Goal: Learn about a topic

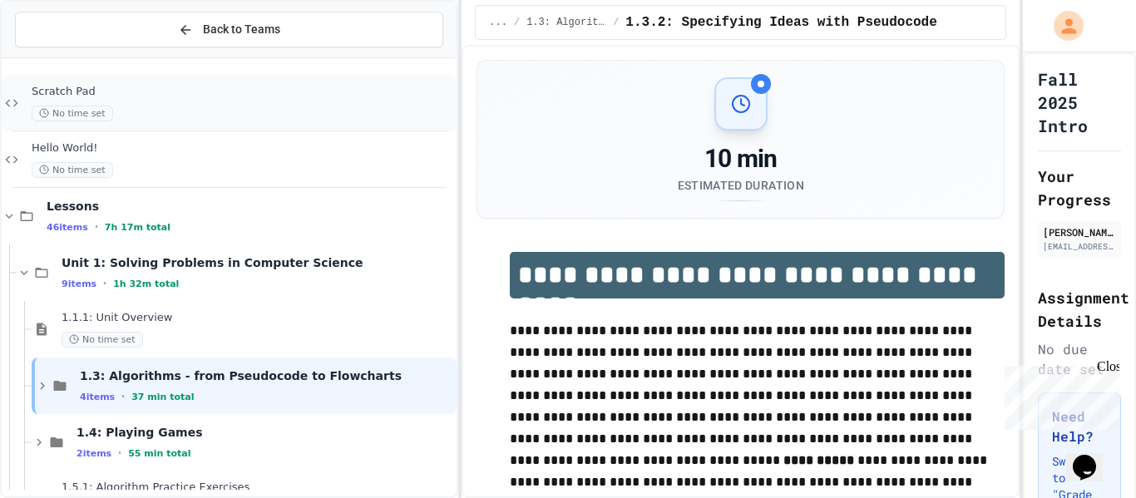
click at [360, 120] on div "No time set" at bounding box center [243, 114] width 422 height 16
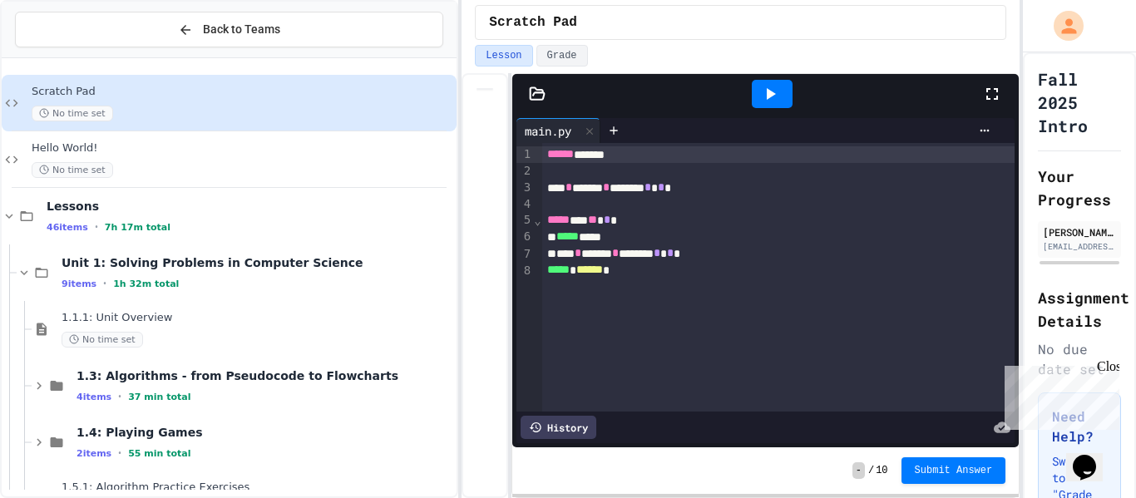
click at [677, 333] on div "****** ****** *** * ****** * ******** * * * * ***** *** ** * * ***** ***** *** …" at bounding box center [778, 277] width 473 height 269
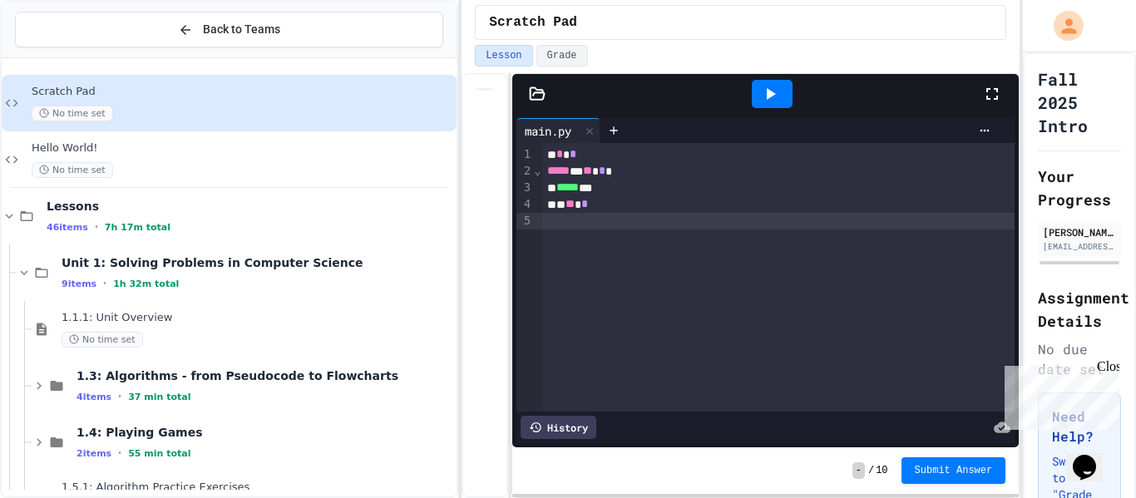
click at [779, 106] on div at bounding box center [772, 94] width 41 height 28
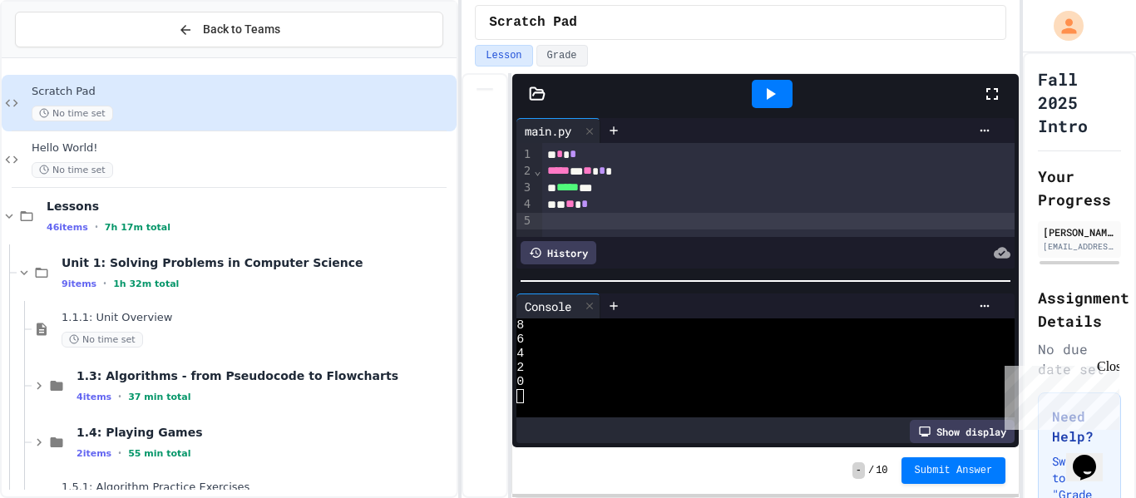
click at [644, 186] on div "***** ***" at bounding box center [778, 188] width 473 height 17
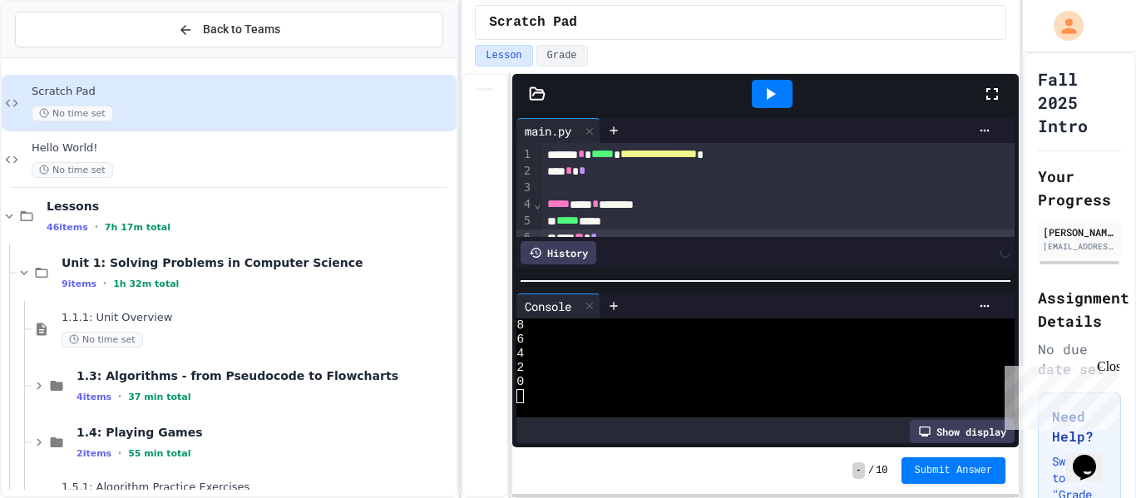
scroll to position [12, 0]
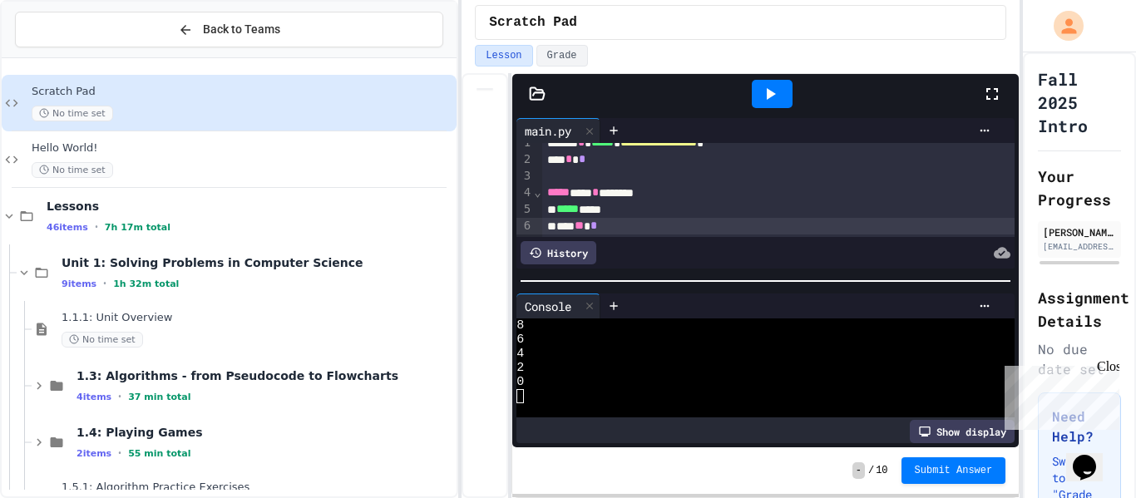
click at [764, 100] on icon at bounding box center [770, 94] width 20 height 20
click at [660, 357] on div at bounding box center [756, 354] width 479 height 14
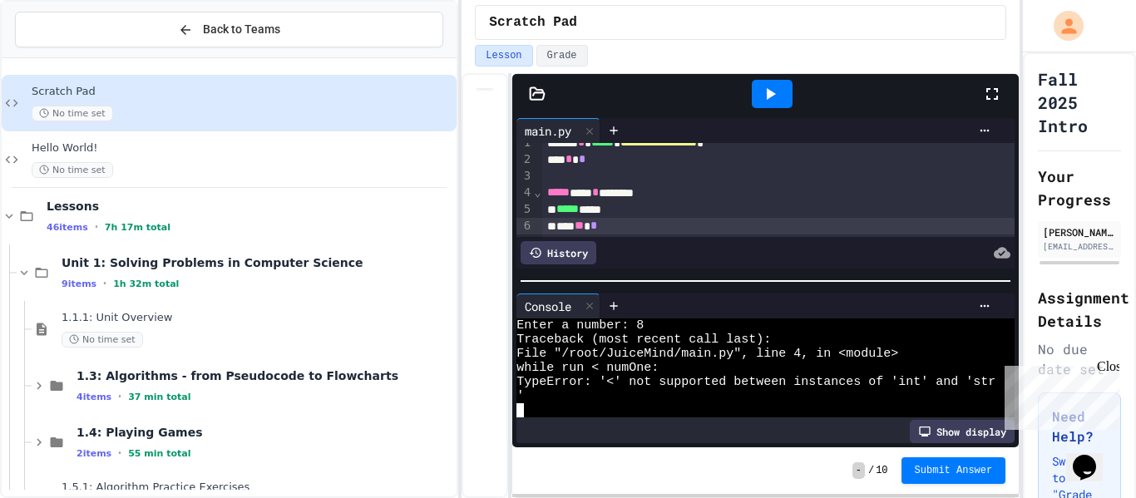
click at [779, 96] on icon at bounding box center [770, 94] width 20 height 20
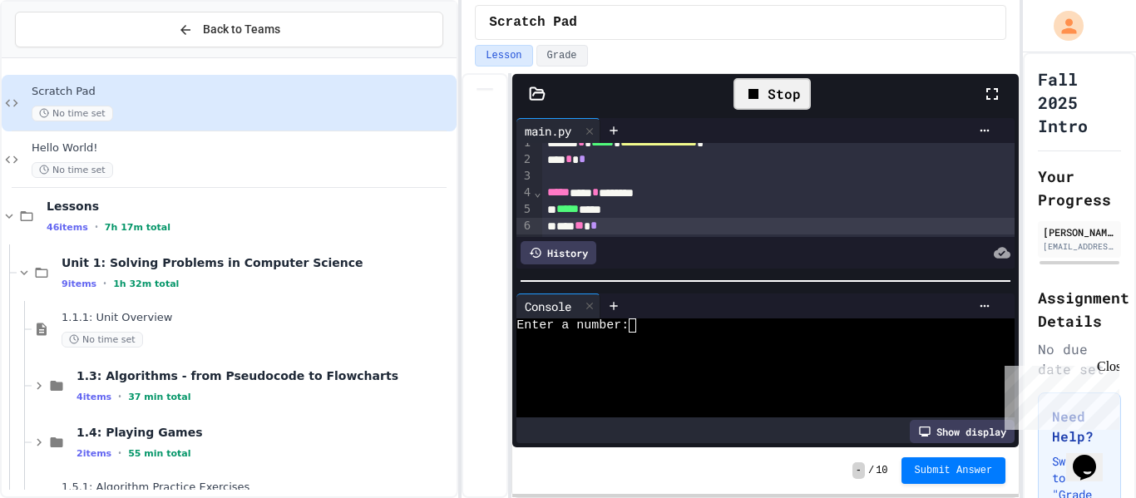
click at [696, 391] on div at bounding box center [756, 396] width 479 height 14
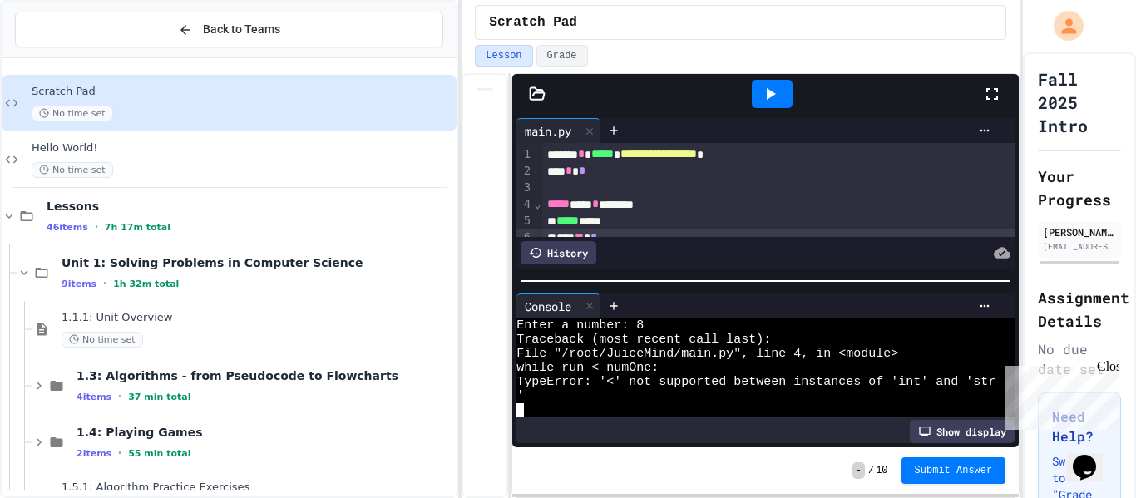
scroll to position [12, 0]
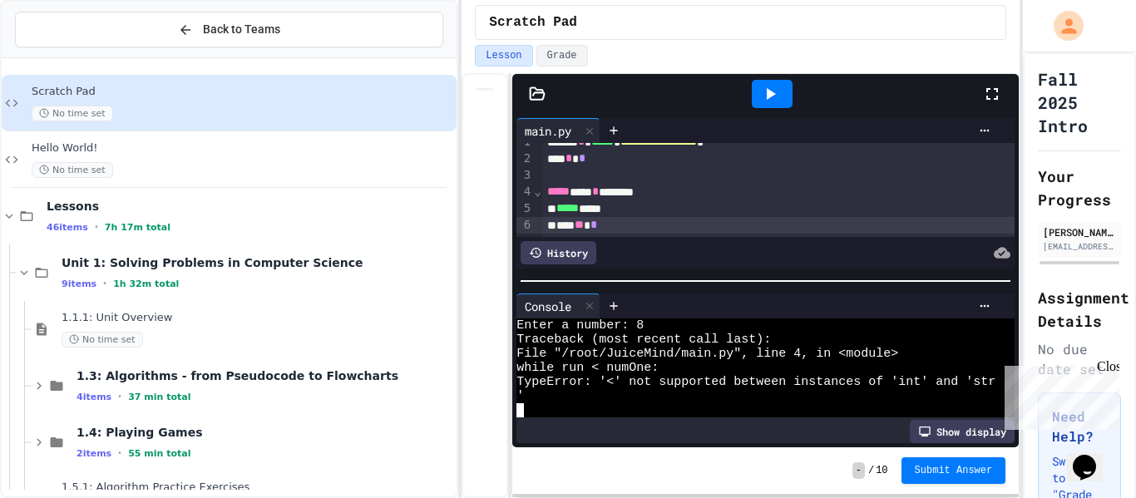
click at [770, 97] on icon at bounding box center [770, 94] width 20 height 20
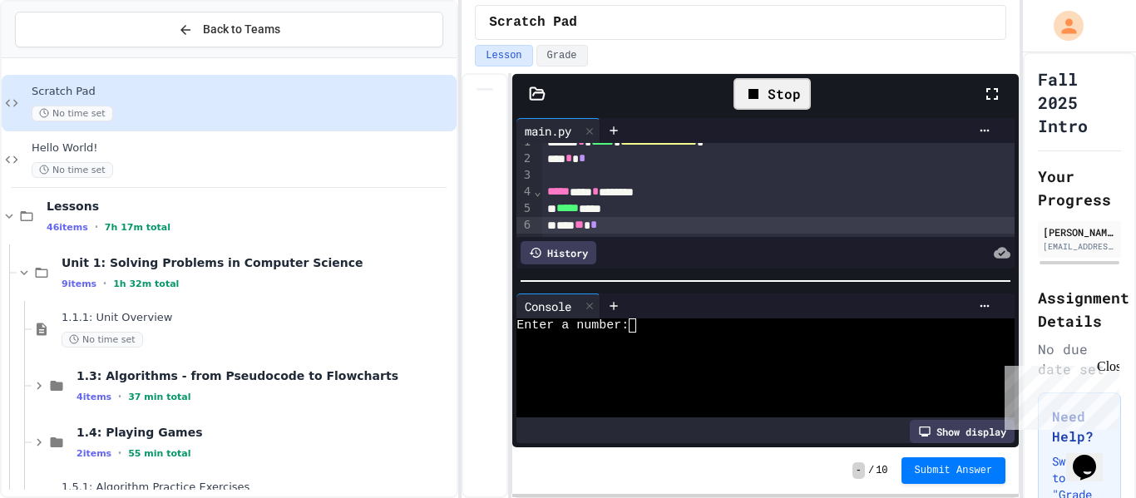
click at [719, 378] on div at bounding box center [756, 382] width 479 height 14
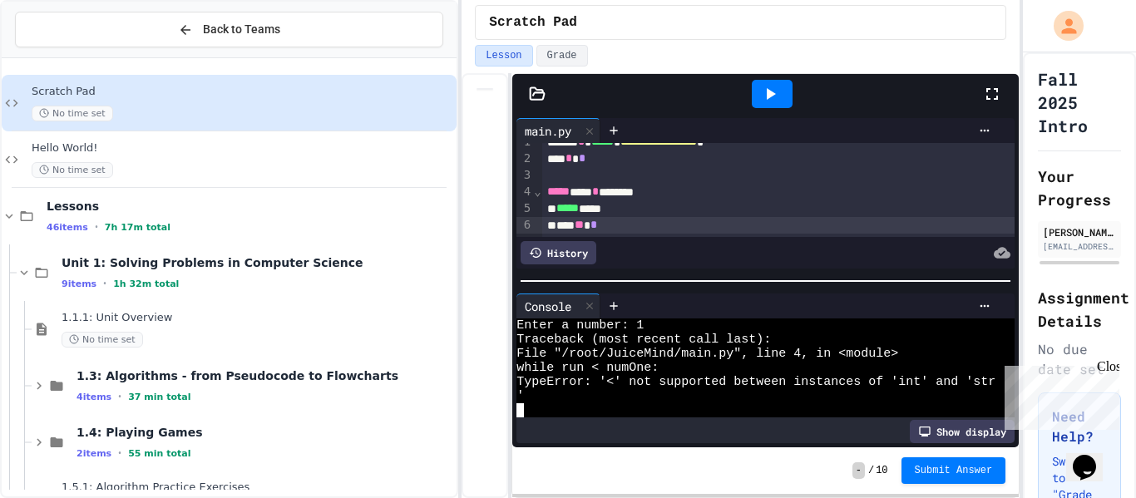
scroll to position [0, 0]
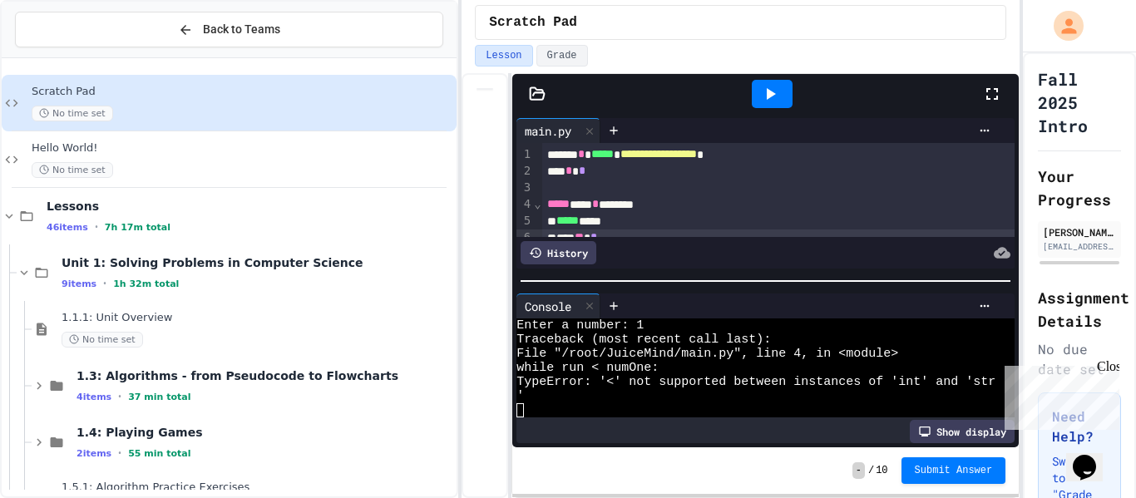
click at [661, 231] on div "*** ** *" at bounding box center [778, 238] width 473 height 17
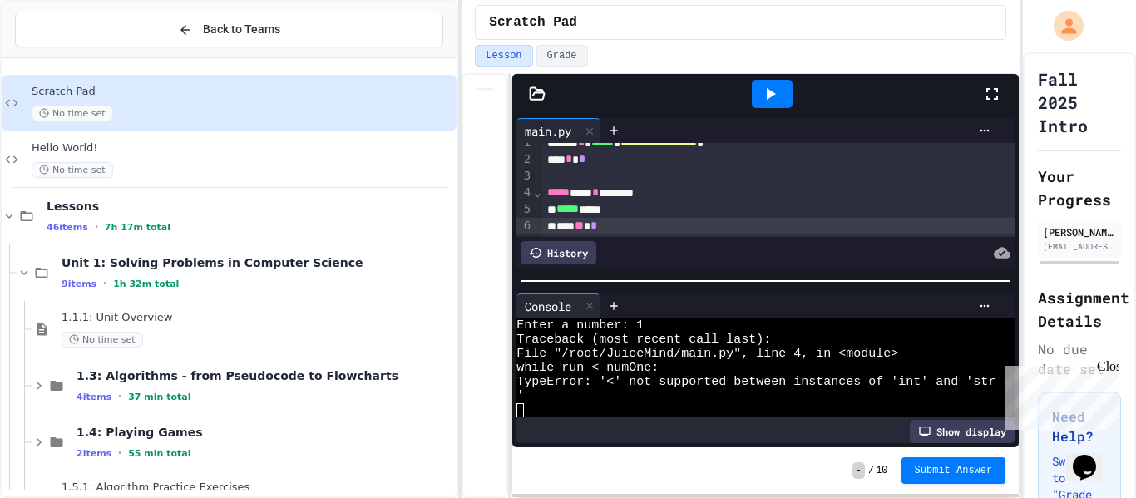
click at [764, 92] on icon at bounding box center [770, 94] width 20 height 20
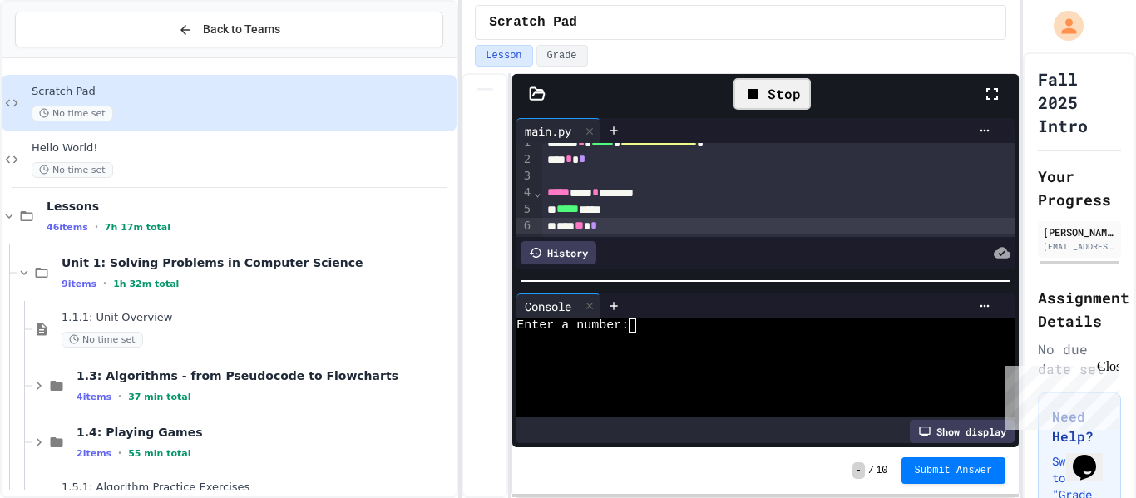
click at [673, 339] on div at bounding box center [756, 340] width 479 height 14
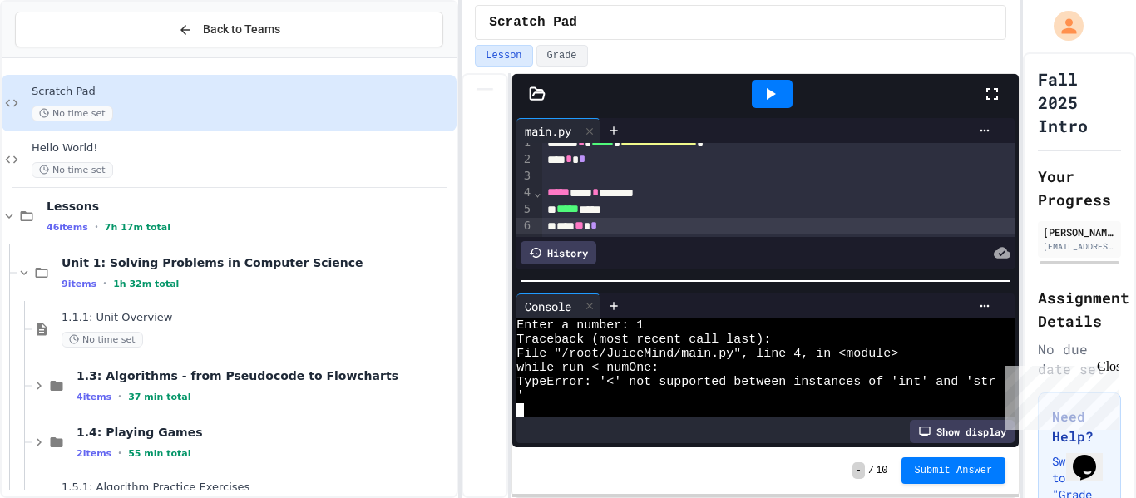
click at [547, 196] on span "*****" at bounding box center [558, 192] width 22 height 12
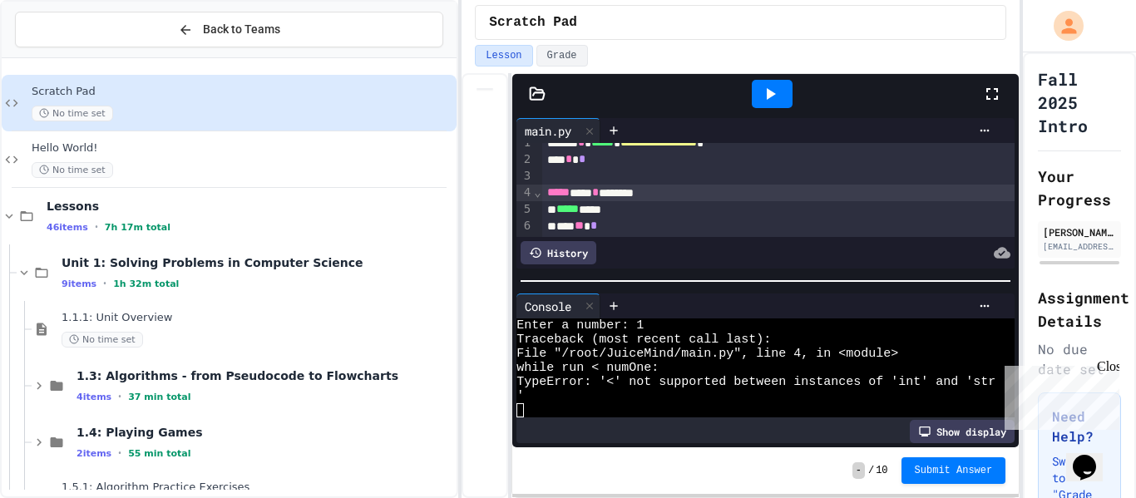
click at [779, 84] on icon at bounding box center [770, 94] width 20 height 20
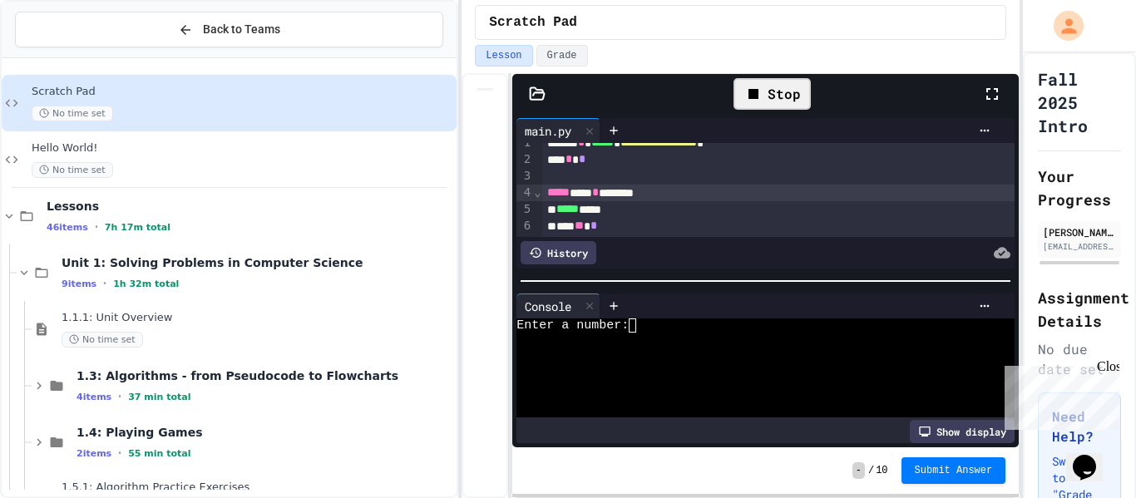
click at [734, 379] on div at bounding box center [756, 382] width 479 height 14
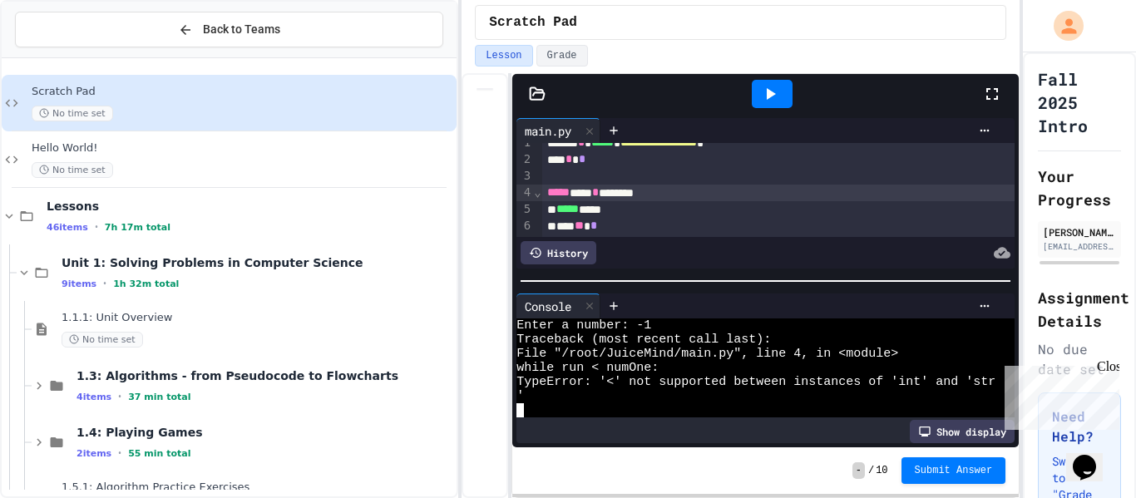
click at [753, 103] on div at bounding box center [772, 94] width 41 height 28
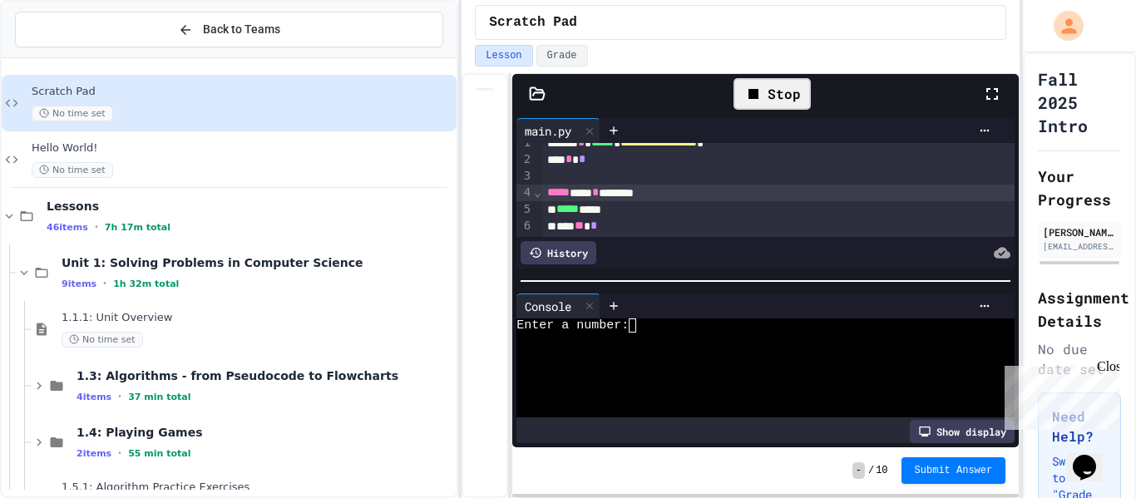
click at [792, 82] on div "Stop" at bounding box center [772, 94] width 77 height 32
